Goal: Transaction & Acquisition: Subscribe to service/newsletter

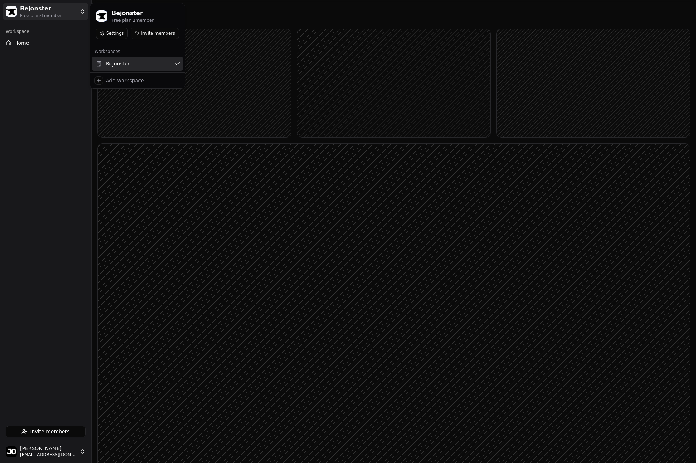
click at [79, 18] on html "Bejonster Free plan · 1 member Workspace Home Invite members [PERSON_NAME] [EMA…" at bounding box center [348, 248] width 696 height 497
click at [59, 454] on html "Bejonster Free plan · 1 member Workspace Home Invite members [PERSON_NAME] [EMA…" at bounding box center [348, 248] width 696 height 497
click at [58, 450] on html "Bejonster Free plan · 1 member Workspace Home Invite members [PERSON_NAME] [PER…" at bounding box center [348, 248] width 696 height 497
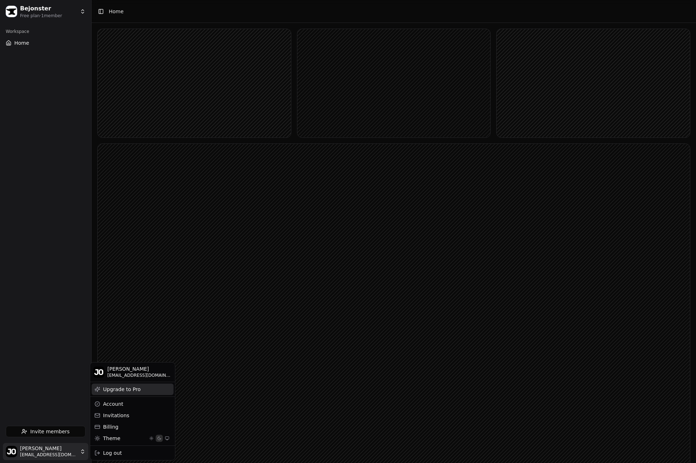
click at [125, 391] on div "Upgrade to Pro" at bounding box center [133, 388] width 82 height 11
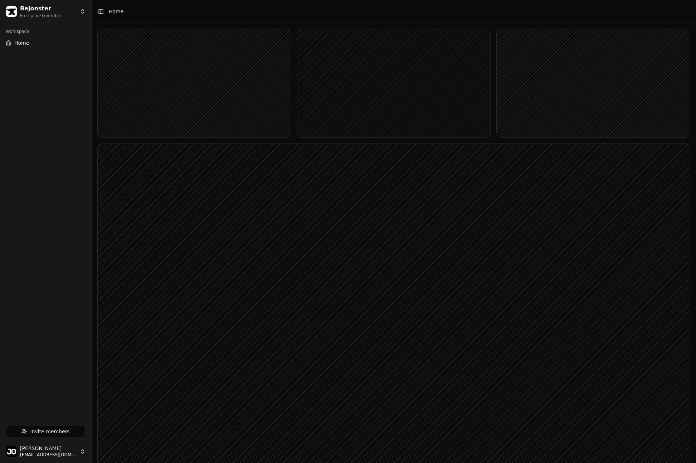
click at [61, 13] on html "Bejonster Free plan · 1 member Workspace Home Invite members [PERSON_NAME] [PER…" at bounding box center [348, 248] width 696 height 497
click at [32, 45] on html "Bejonster Free plan · 1 member Workspace Home Invite members [PERSON_NAME] [EMA…" at bounding box center [348, 248] width 696 height 497
click at [119, 18] on header "Toggle Sidebar Home" at bounding box center [394, 11] width 604 height 23
click at [53, 18] on html "Bejonster Free plan · 1 member Workspace Home Invite members [PERSON_NAME] [PER…" at bounding box center [348, 248] width 696 height 497
click at [119, 34] on button "Settings" at bounding box center [112, 33] width 32 height 11
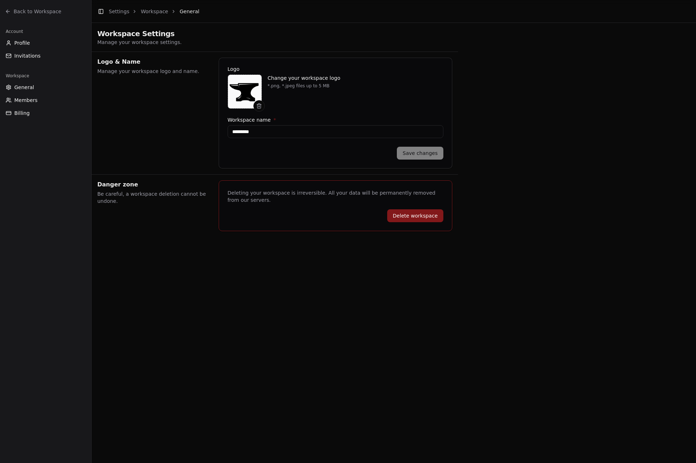
click at [24, 116] on span "Billing" at bounding box center [21, 112] width 15 height 7
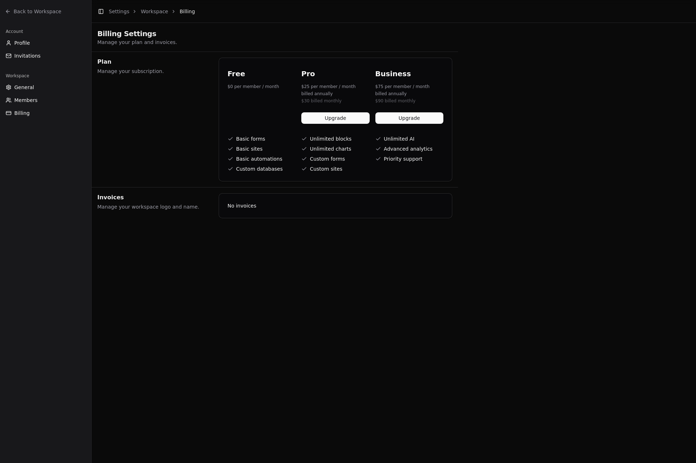
click at [335, 119] on button "Upgrade" at bounding box center [335, 117] width 68 height 11
